Goal: Information Seeking & Learning: Learn about a topic

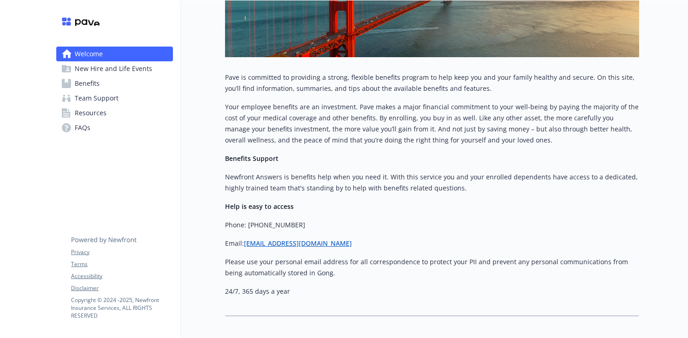
scroll to position [259, 0]
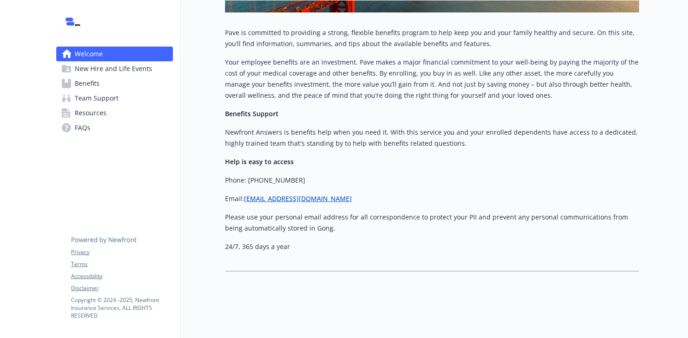
click at [129, 69] on span "New Hire and Life Events" at bounding box center [113, 68] width 77 height 15
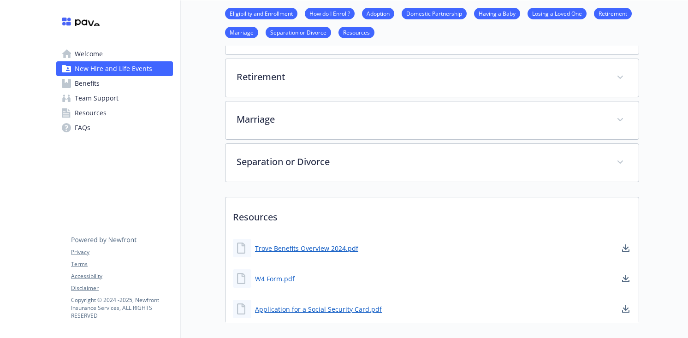
scroll to position [444, 0]
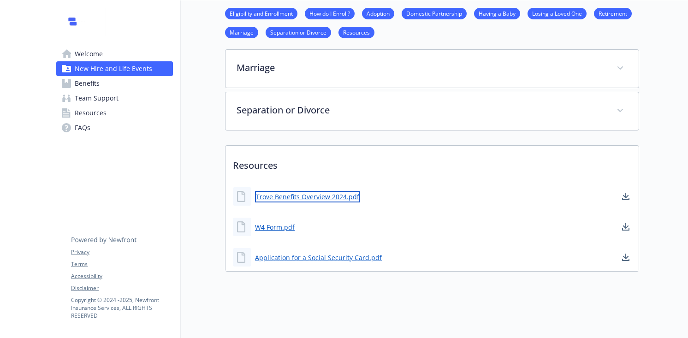
click at [300, 196] on link "Trove Benefits Overview 2024.pdf" at bounding box center [307, 197] width 105 height 12
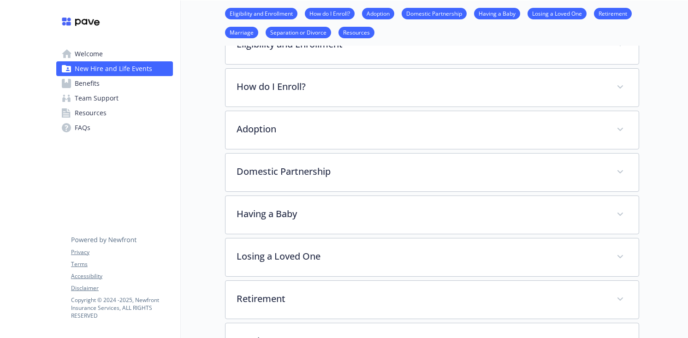
scroll to position [123, 0]
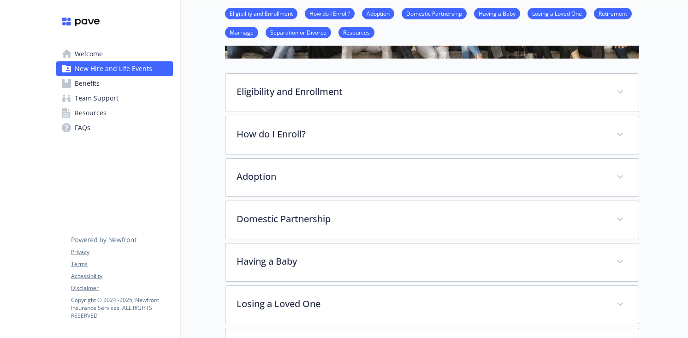
click at [102, 83] on link "Benefits" at bounding box center [114, 83] width 117 height 15
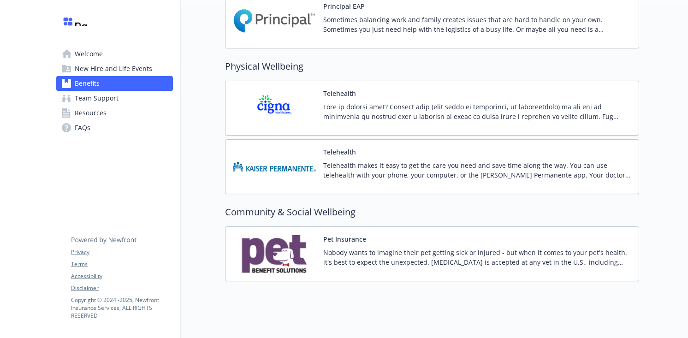
scroll to position [1635, 0]
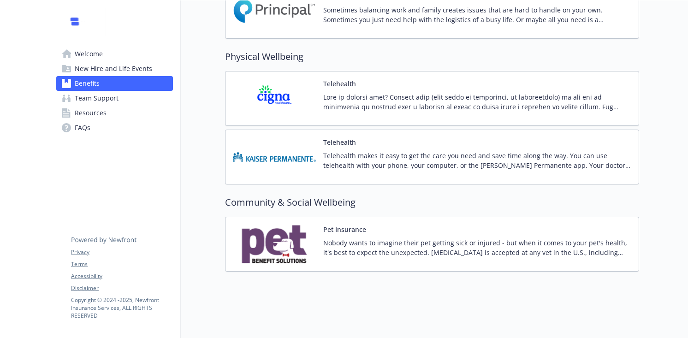
click at [89, 97] on span "Team Support" at bounding box center [97, 98] width 44 height 15
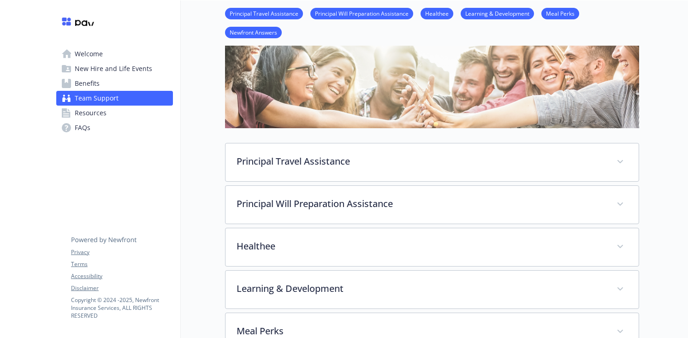
scroll to position [61, 0]
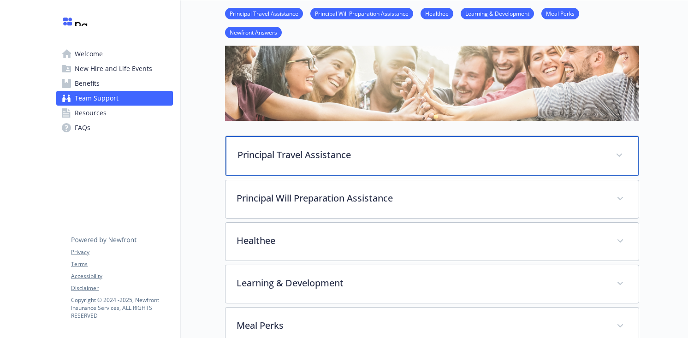
click at [386, 157] on p "Principal Travel Assistance" at bounding box center [420, 155] width 367 height 14
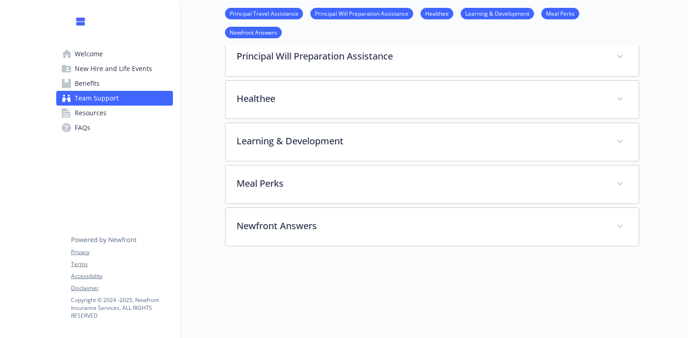
scroll to position [521, 0]
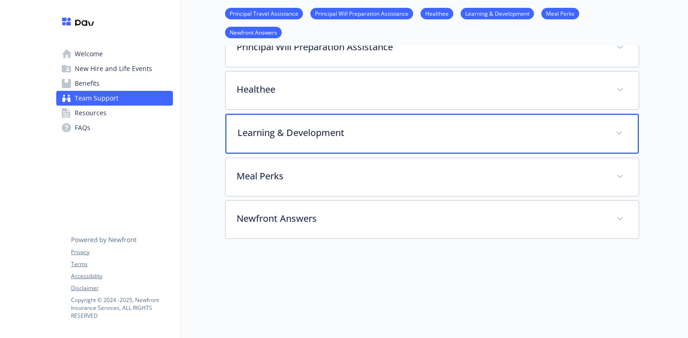
click at [350, 135] on p "Learning & Development" at bounding box center [420, 133] width 367 height 14
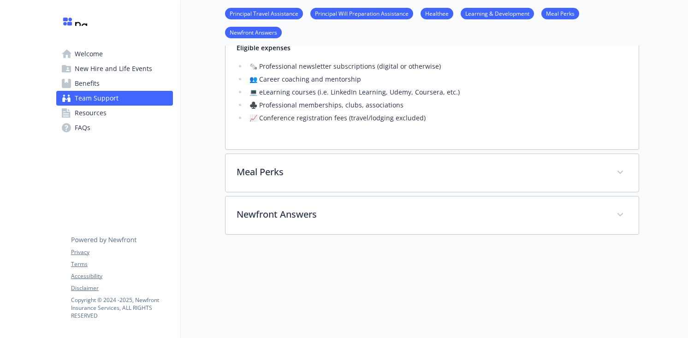
scroll to position [704, 0]
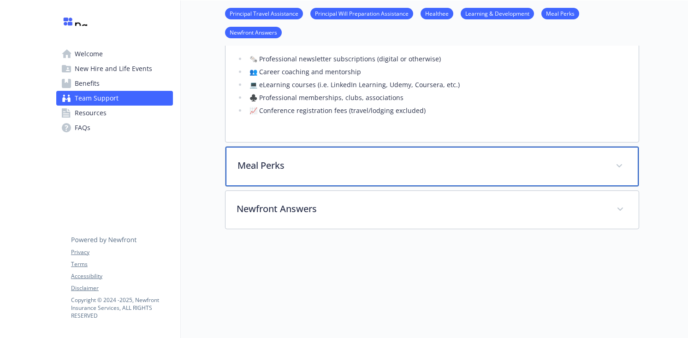
click at [299, 177] on div "Meal Perks" at bounding box center [431, 167] width 413 height 40
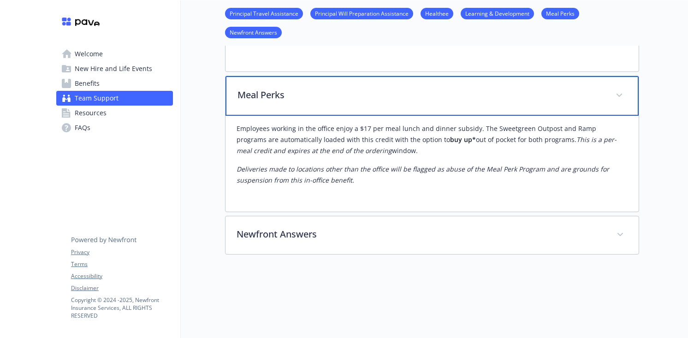
scroll to position [781, 0]
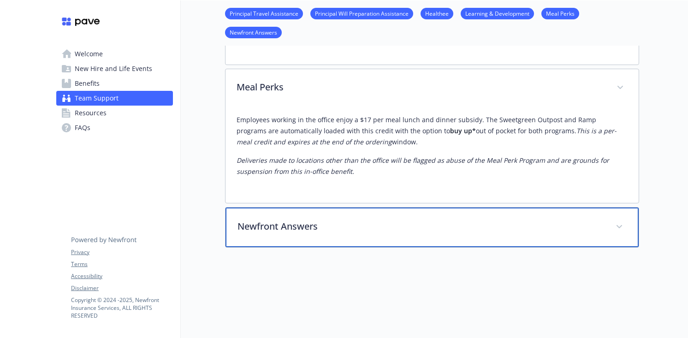
click at [339, 242] on div "Newfront Answers" at bounding box center [431, 227] width 413 height 40
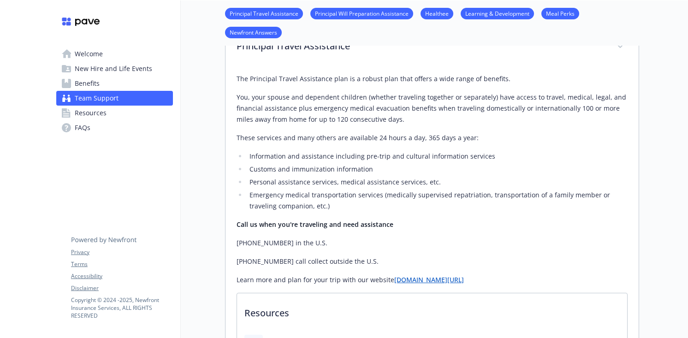
scroll to position [0, 0]
